Goal: Navigation & Orientation: Find specific page/section

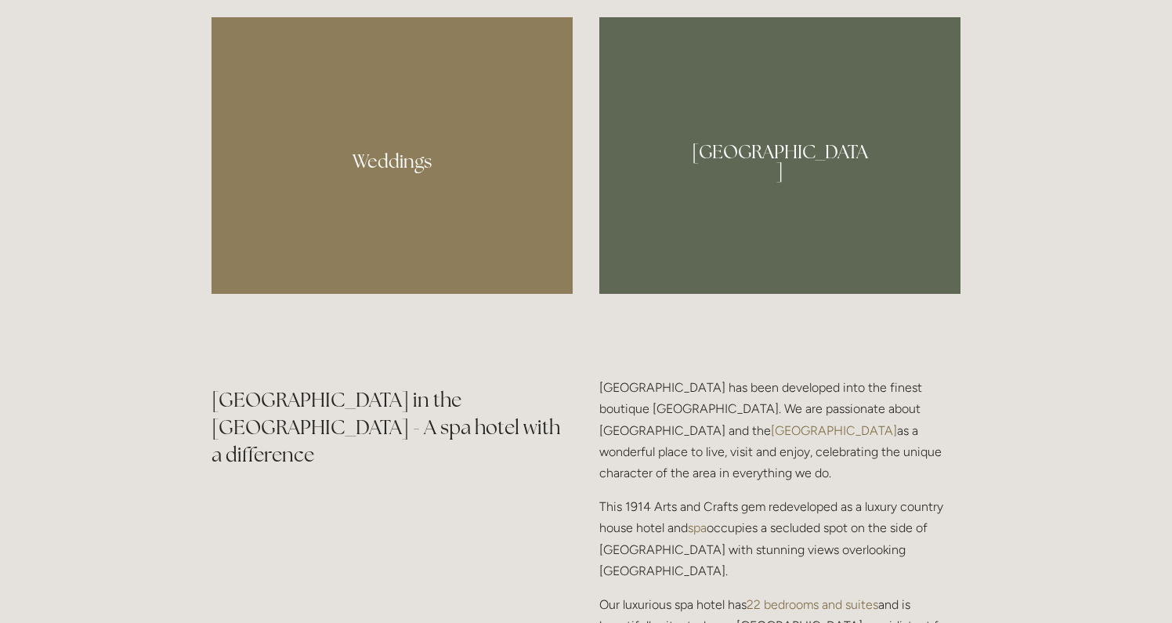
scroll to position [1577, 0]
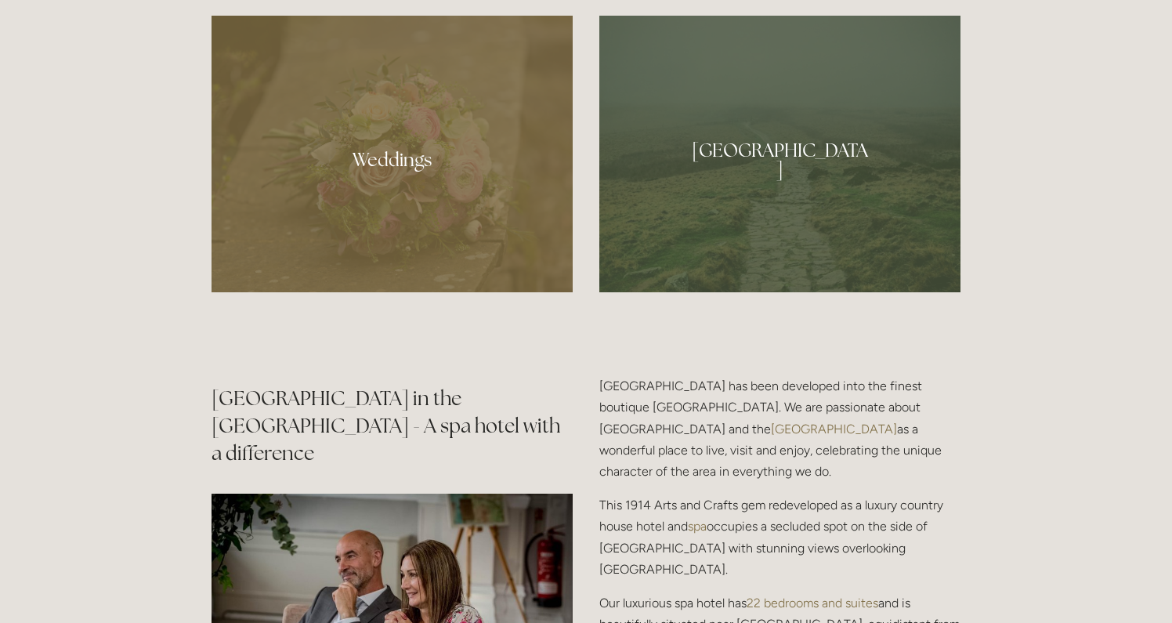
click at [777, 160] on div at bounding box center [779, 154] width 361 height 277
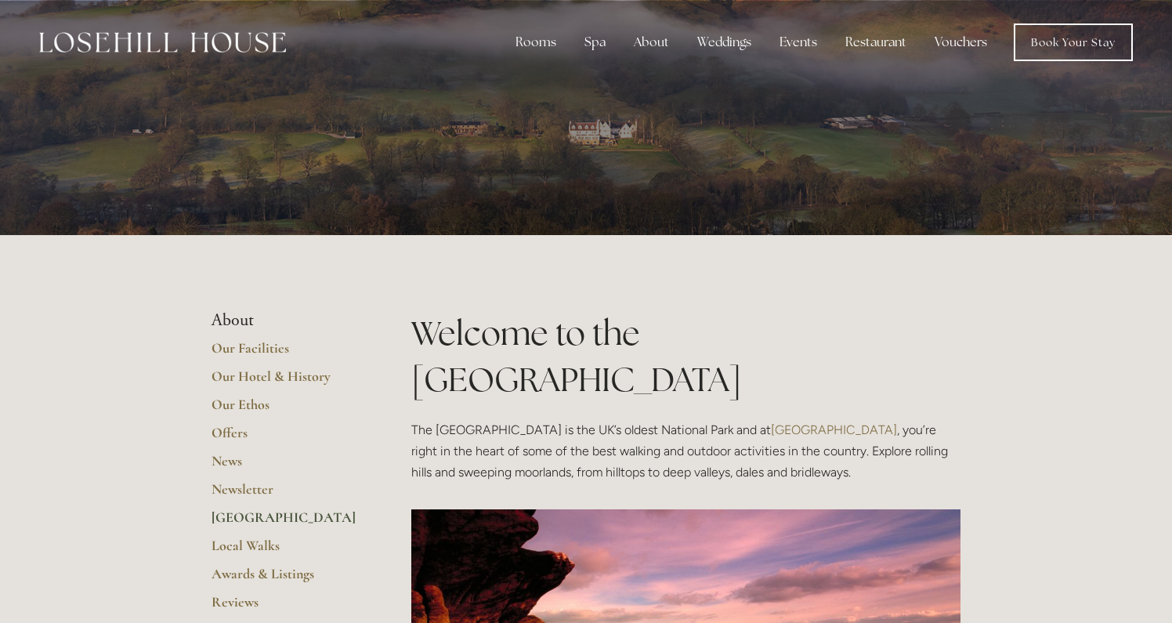
click at [143, 43] on img at bounding box center [162, 42] width 247 height 20
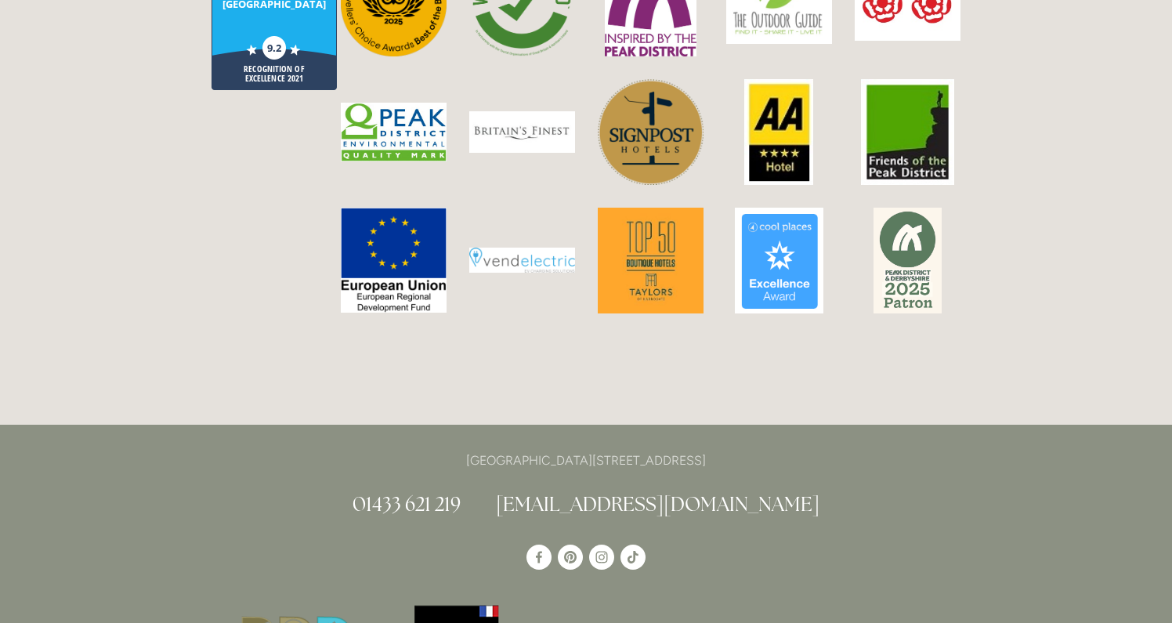
scroll to position [4024, 0]
